Goal: Task Accomplishment & Management: Use online tool/utility

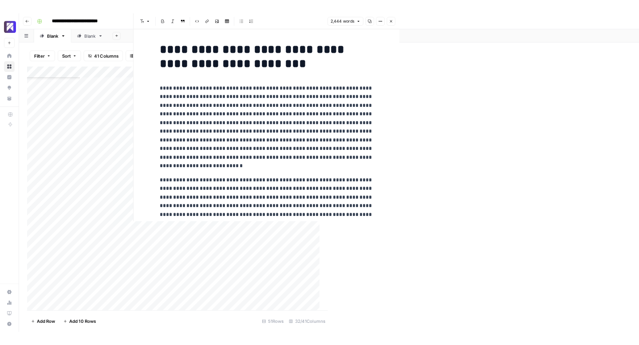
scroll to position [452, 2230]
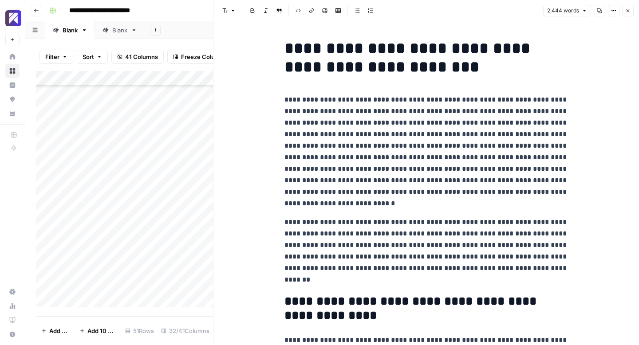
click at [626, 10] on icon "button" at bounding box center [627, 10] width 5 height 5
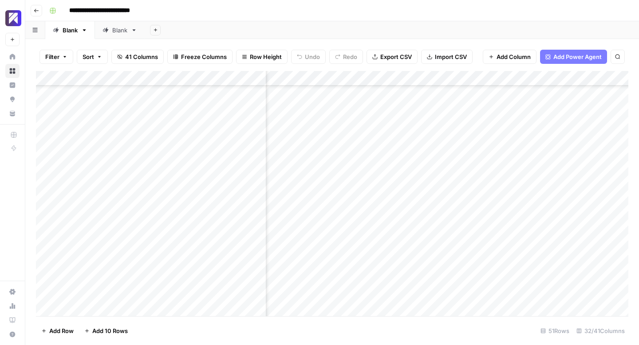
scroll to position [553, 1745]
click at [369, 140] on div "Add Column" at bounding box center [332, 193] width 592 height 245
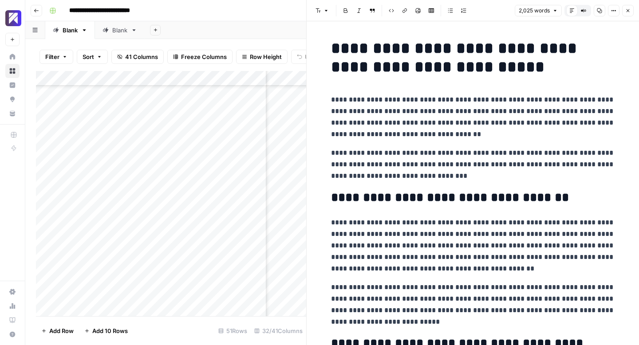
click at [600, 8] on icon "button" at bounding box center [599, 10] width 5 height 5
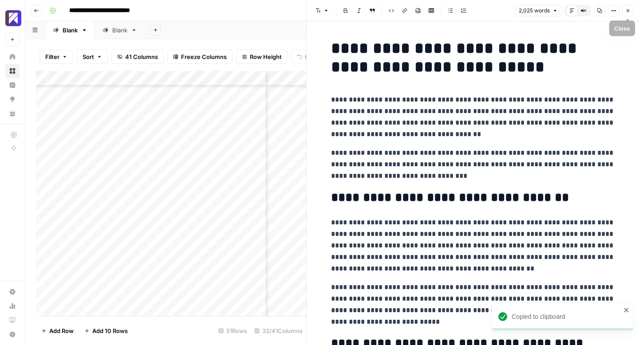
click at [629, 11] on icon "button" at bounding box center [627, 10] width 5 height 5
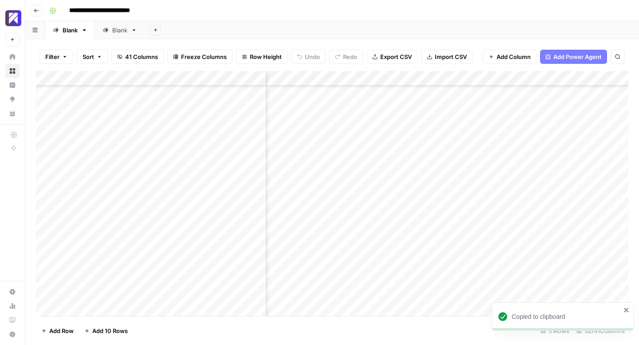
click at [211, 138] on div "Add Column" at bounding box center [332, 193] width 592 height 245
click at [376, 138] on div "Add Column" at bounding box center [332, 193] width 592 height 245
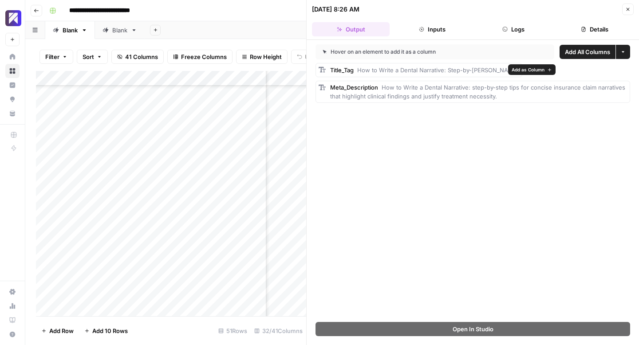
drag, startPoint x: 503, startPoint y: 71, endPoint x: 330, endPoint y: 73, distance: 172.6
click at [330, 73] on div "Title_Tag How to Write a Dental Narrative: Step-by-[PERSON_NAME]" at bounding box center [418, 70] width 207 height 14
copy div "Title_Tag How to Write a Dental Narrative: Step-by-[PERSON_NAME]"
click at [528, 4] on div "[DATE] 8:26 AM Close" at bounding box center [473, 10] width 322 height 12
click at [384, 126] on div "Hover on an element to add it as a column Add All Columns More options Title_Ta…" at bounding box center [472, 181] width 332 height 282
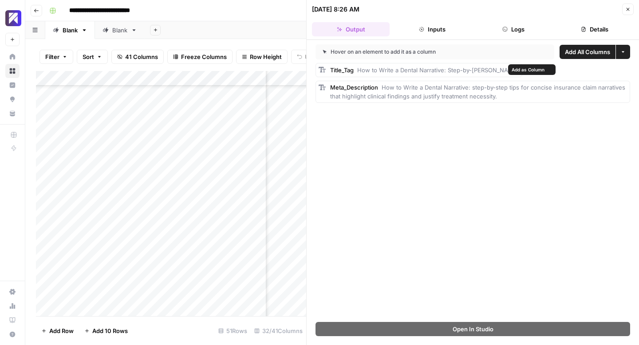
drag, startPoint x: 435, startPoint y: 91, endPoint x: 328, endPoint y: 71, distance: 109.2
click at [328, 71] on div "Title_Tag How to Write a Dental Narrative: Step-by-[PERSON_NAME] Meta_Descripti…" at bounding box center [472, 83] width 314 height 40
copy div "Title_Tag How to Write a Dental Narrative: Step-by-[PERSON_NAME] Meta_Descripti…"
click at [627, 10] on icon "button" at bounding box center [627, 9] width 5 height 5
